Goal: Navigation & Orientation: Find specific page/section

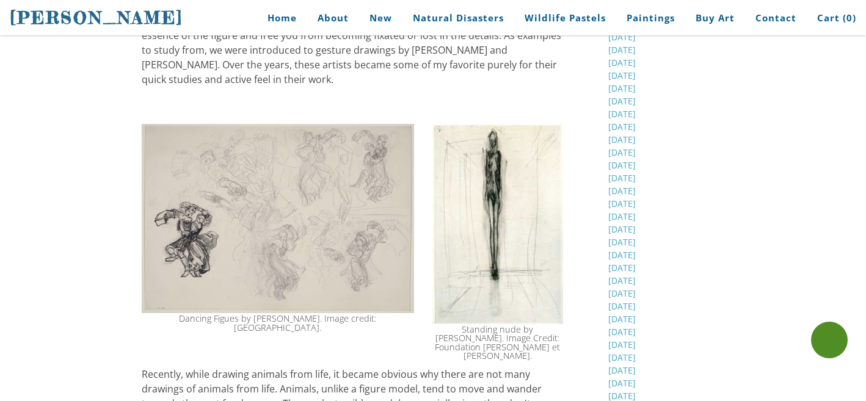
scroll to position [499, 0]
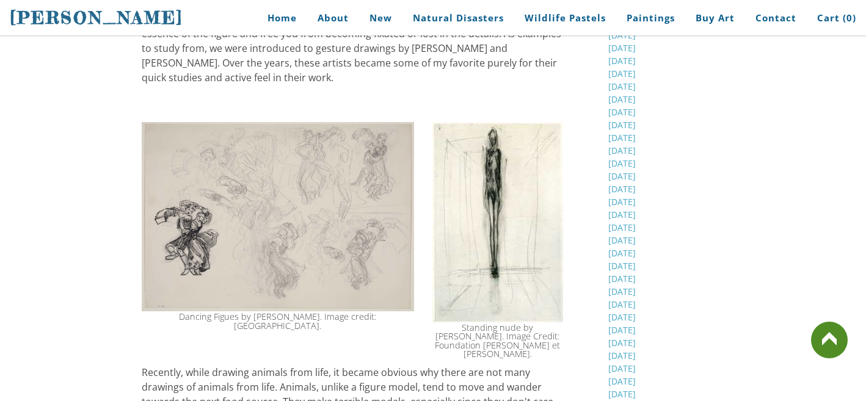
click at [507, 318] on img at bounding box center [498, 222] width 131 height 200
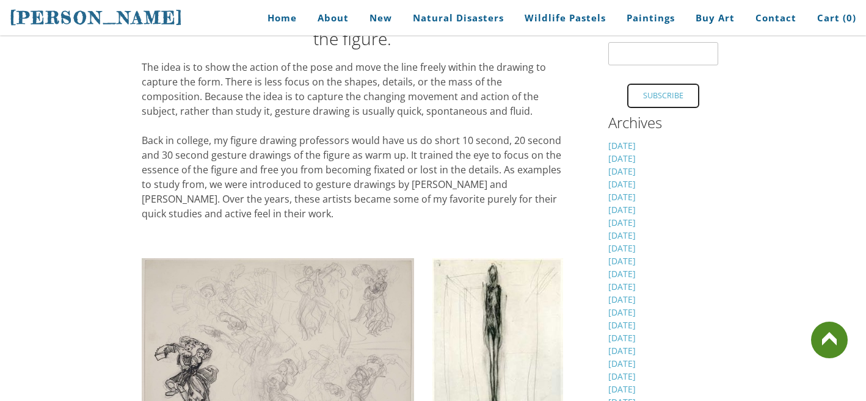
scroll to position [359, 0]
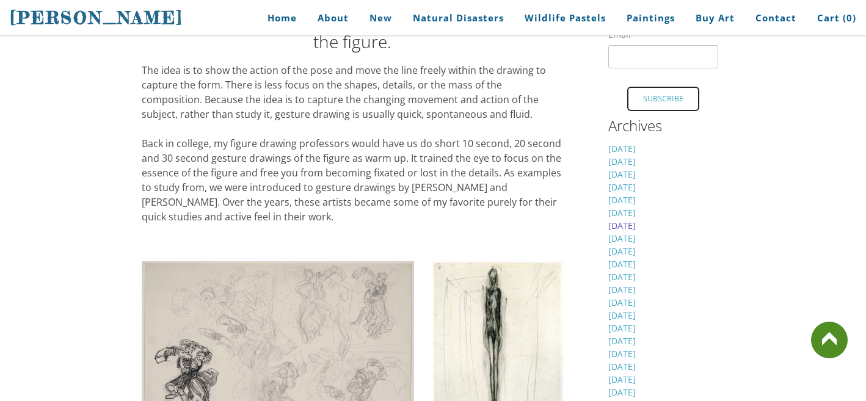
click at [636, 229] on link "[DATE]" at bounding box center [622, 226] width 27 height 12
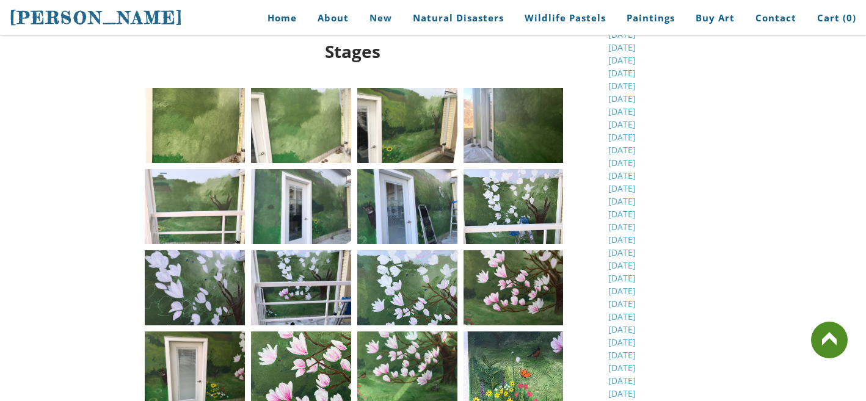
scroll to position [669, 0]
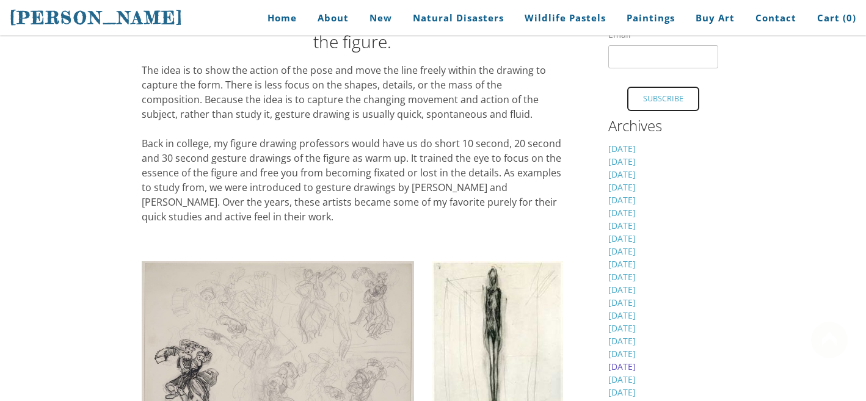
scroll to position [405, 0]
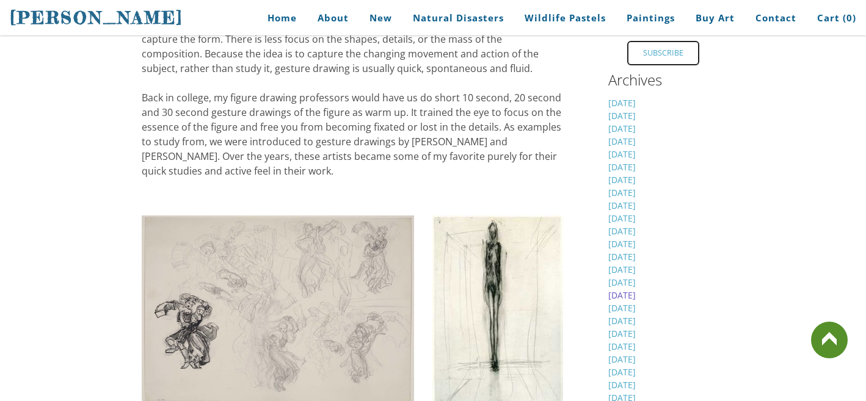
click at [634, 298] on link "[DATE]" at bounding box center [622, 296] width 27 height 12
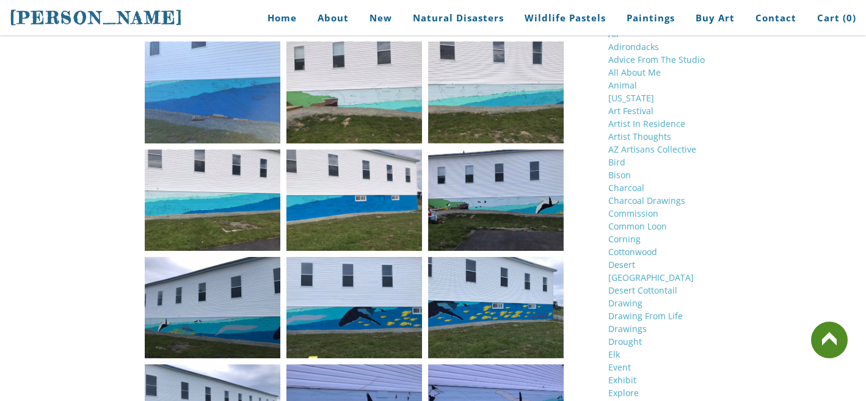
scroll to position [1408, 0]
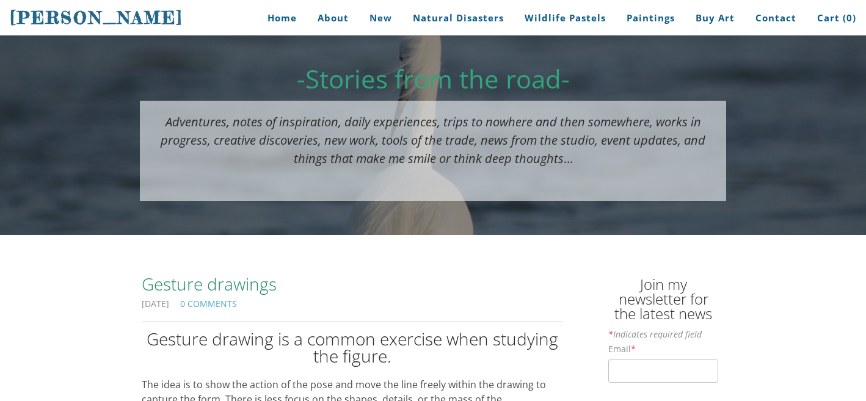
scroll to position [45, 0]
